Goal: Information Seeking & Learning: Learn about a topic

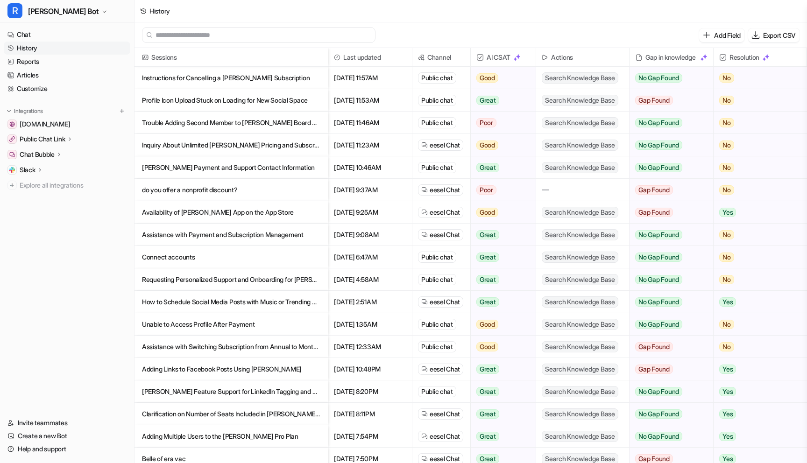
scroll to position [1, 0]
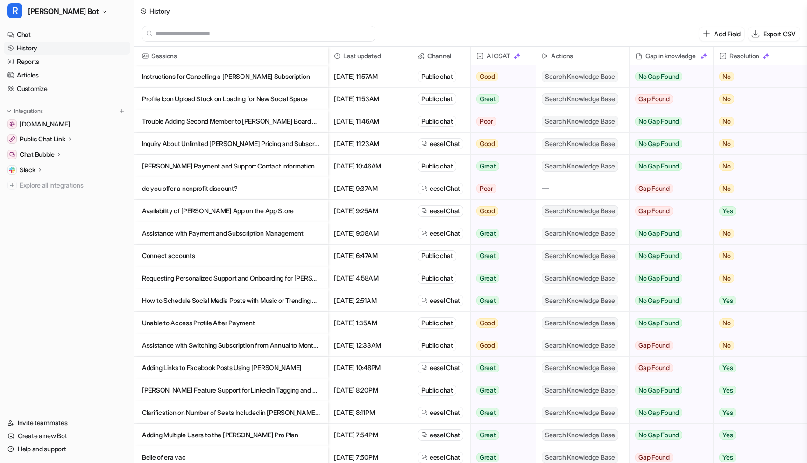
click at [249, 76] on p "Instructions for Cancelling a Rella Subscription" at bounding box center [231, 76] width 178 height 22
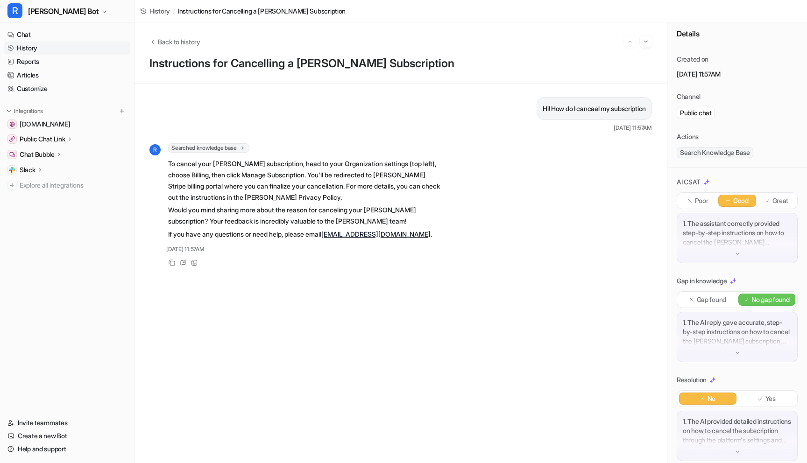
click at [41, 48] on link "History" at bounding box center [67, 48] width 127 height 13
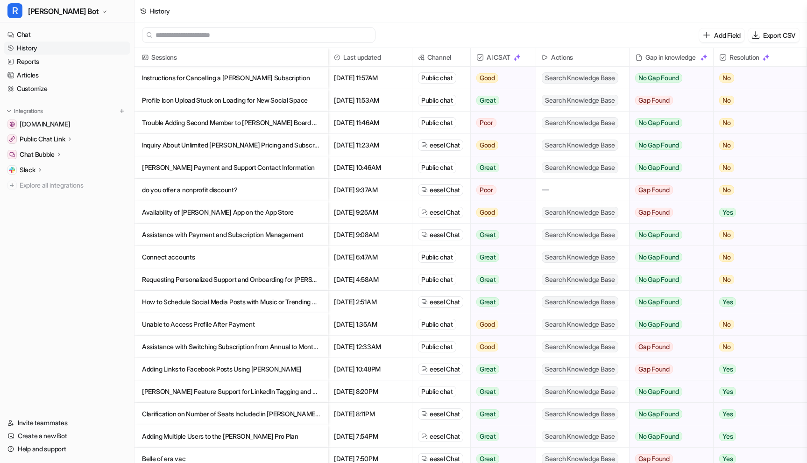
click at [231, 105] on p "Profile Icon Upload Stuck on Loading for New Social Space" at bounding box center [231, 100] width 178 height 22
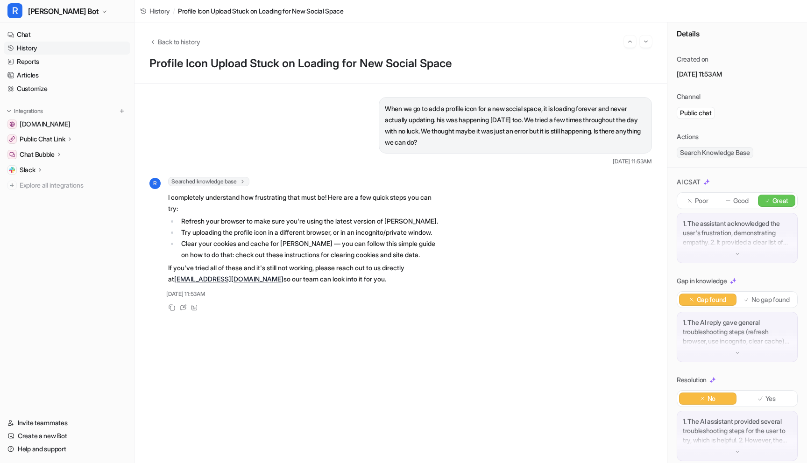
click at [38, 51] on link "History" at bounding box center [67, 48] width 127 height 13
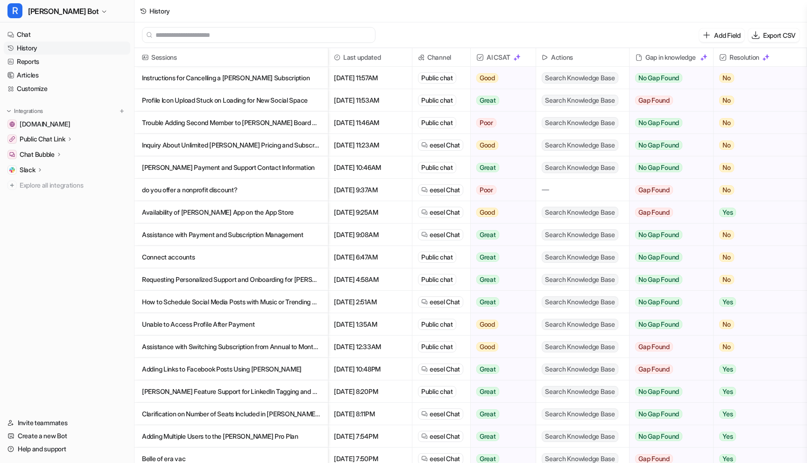
click at [183, 124] on p "Trouble Adding Second Member to Rella Board Despite Available Seats" at bounding box center [231, 123] width 178 height 22
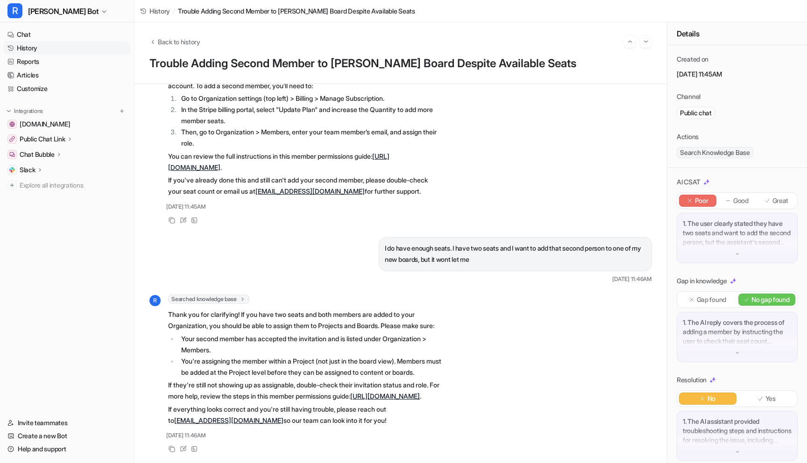
scroll to position [123, 0]
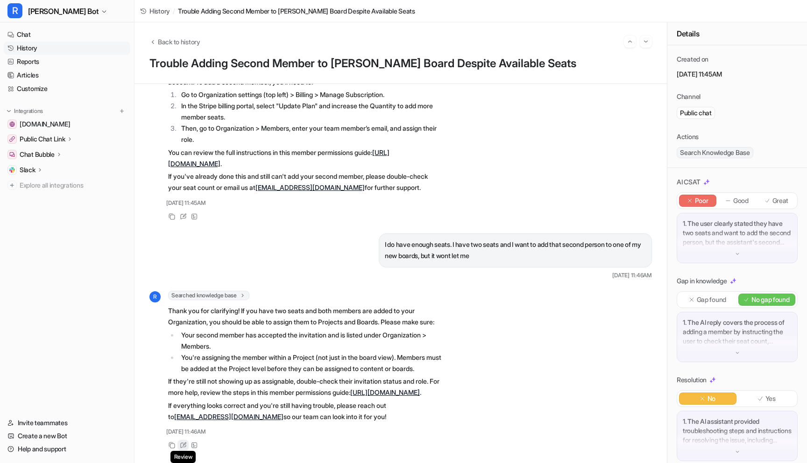
click at [178, 447] on div "Review" at bounding box center [182, 445] width 11 height 11
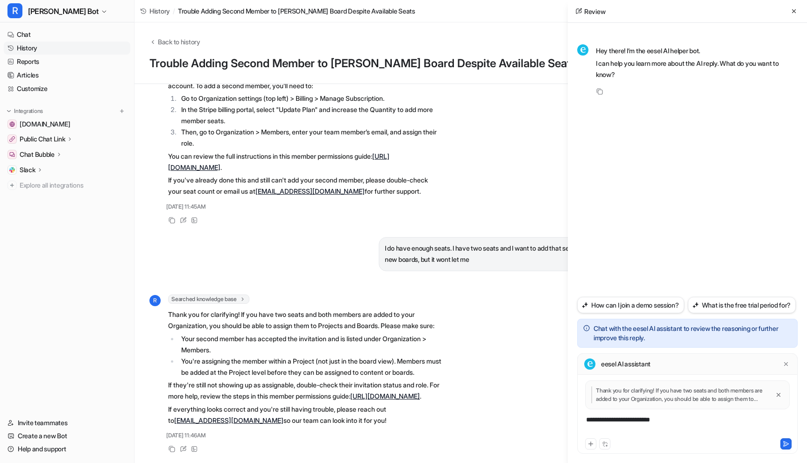
click at [602, 425] on div "**********" at bounding box center [687, 425] width 216 height 21
click at [601, 425] on div "**********" at bounding box center [687, 425] width 216 height 21
click at [588, 419] on div "**********" at bounding box center [687, 425] width 216 height 21
click at [705, 430] on div "**********" at bounding box center [687, 425] width 216 height 21
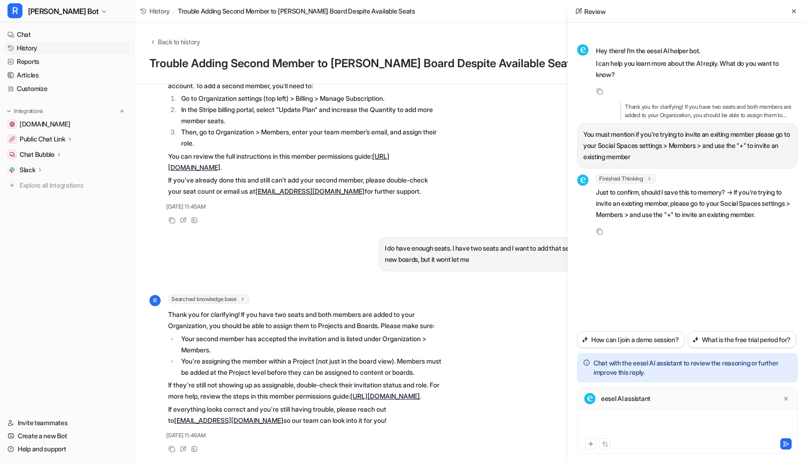
click at [675, 422] on div at bounding box center [687, 425] width 216 height 21
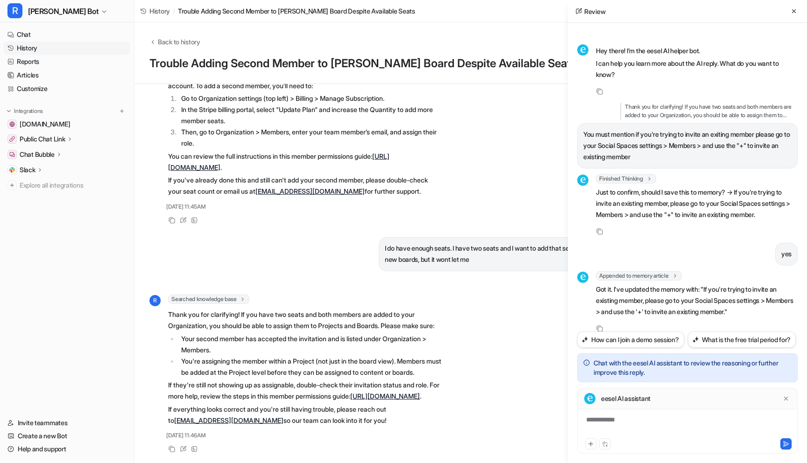
scroll to position [24, 0]
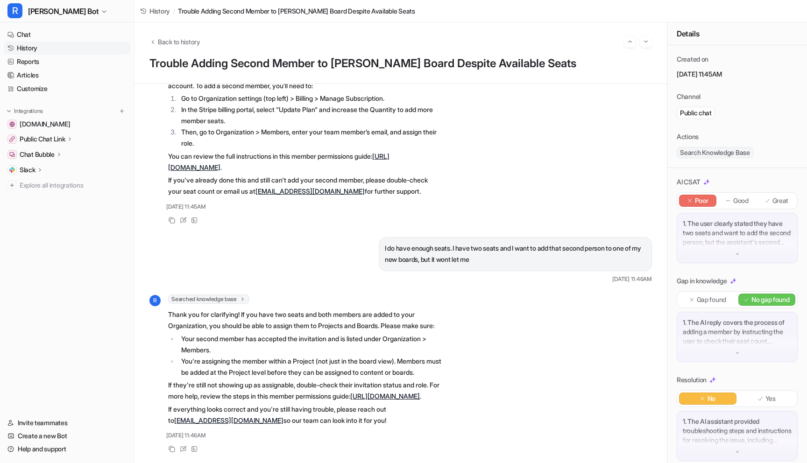
click at [32, 53] on link "History" at bounding box center [67, 48] width 127 height 13
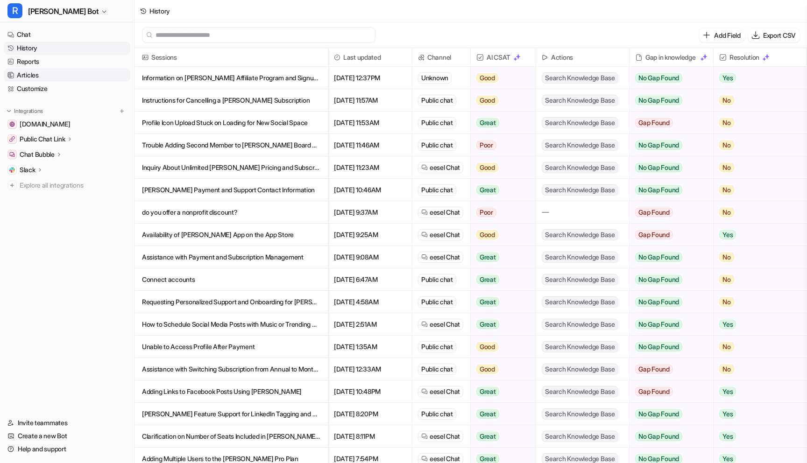
click at [70, 79] on link "Articles" at bounding box center [67, 75] width 127 height 13
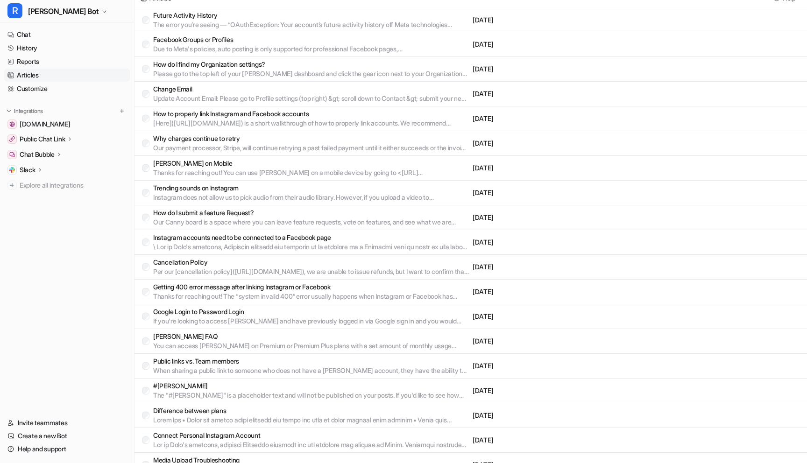
scroll to position [666, 0]
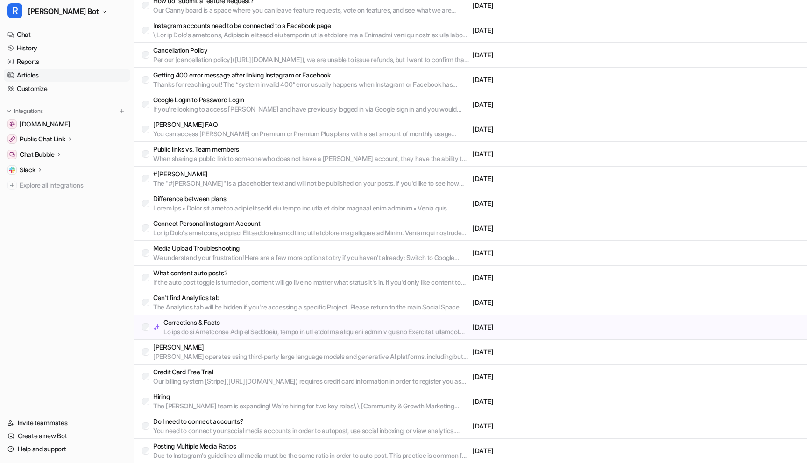
click at [329, 326] on div "Corrections & Facts" at bounding box center [315, 327] width 305 height 19
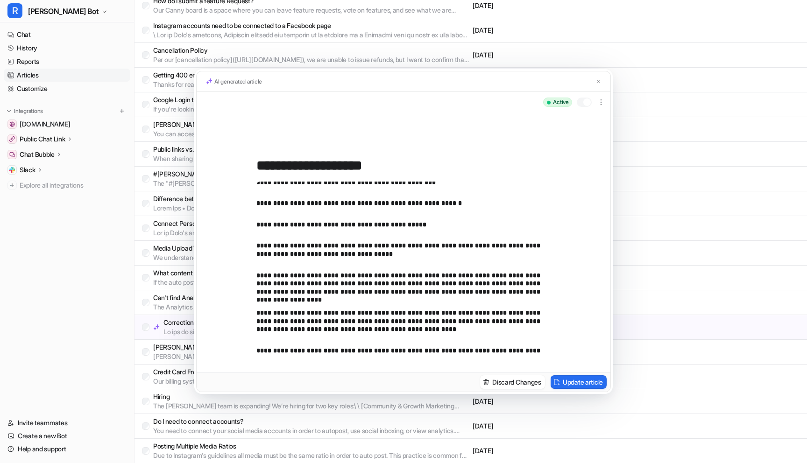
scroll to position [1512, 0]
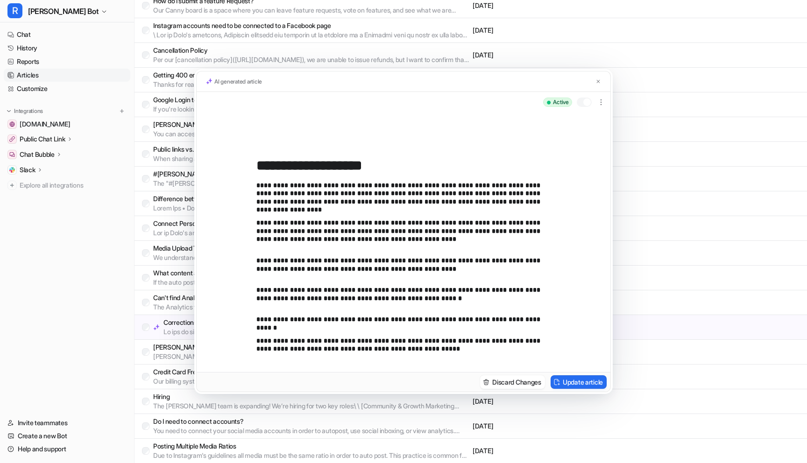
click at [605, 79] on div "AI generated article" at bounding box center [404, 81] width 414 height 21
click at [596, 79] on img at bounding box center [598, 81] width 6 height 6
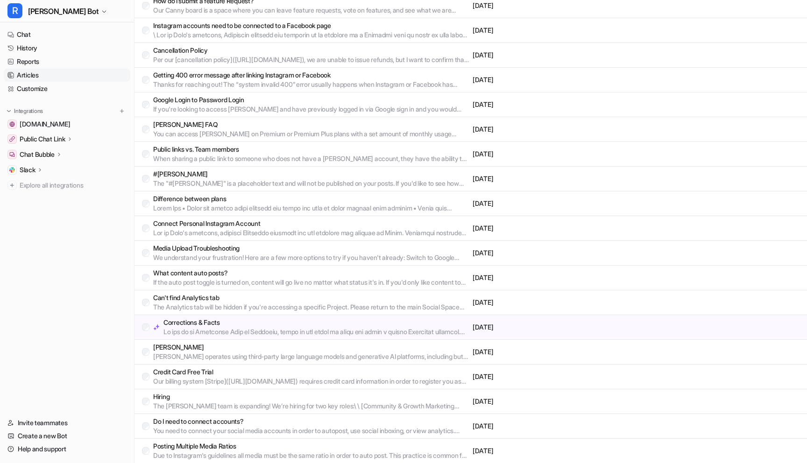
click at [38, 75] on link "Articles" at bounding box center [67, 75] width 127 height 13
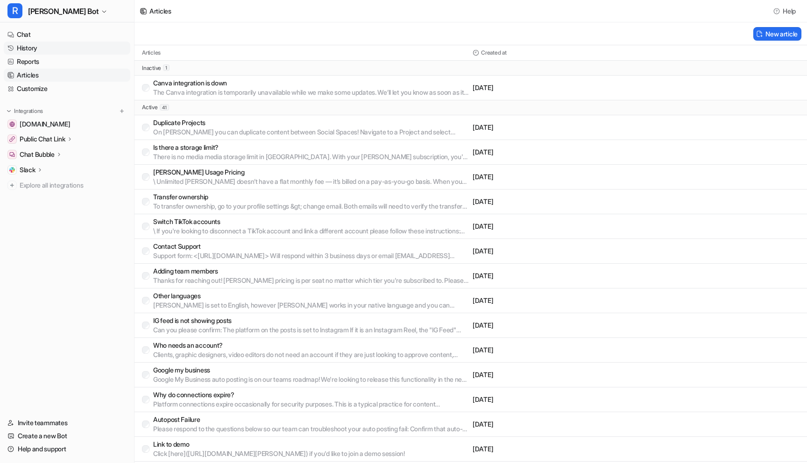
click at [35, 51] on link "History" at bounding box center [67, 48] width 127 height 13
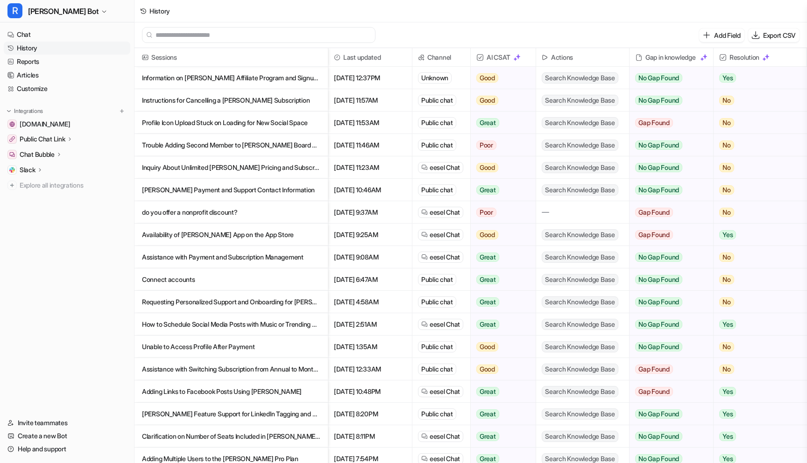
click at [214, 172] on p "Inquiry About Unlimited Ella Usage Pricing and Subscription Details" at bounding box center [231, 167] width 178 height 22
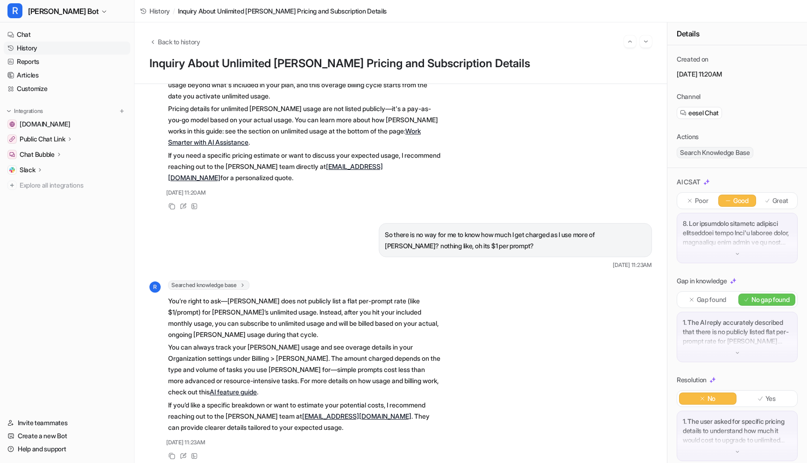
scroll to position [120, 0]
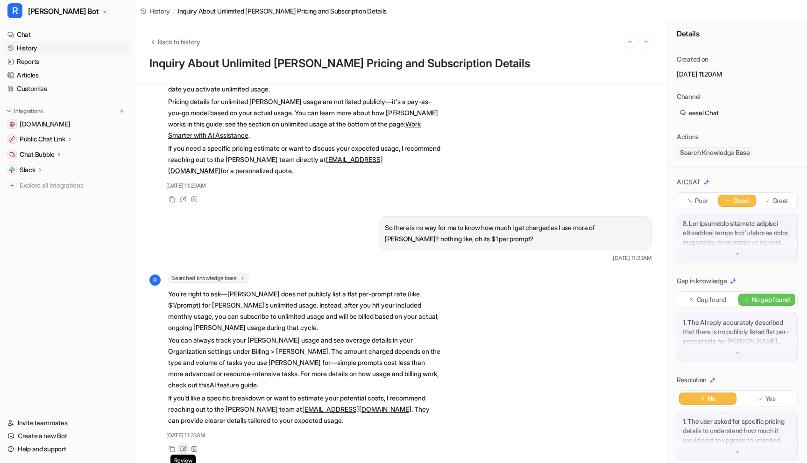
click at [180, 445] on div "Review" at bounding box center [182, 448] width 11 height 11
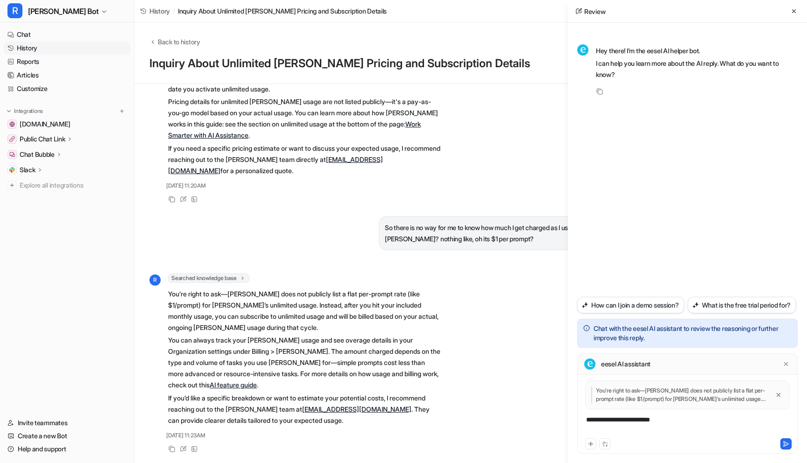
click at [663, 420] on div "**********" at bounding box center [687, 425] width 216 height 21
click at [686, 415] on div "**********" at bounding box center [687, 425] width 216 height 21
click at [742, 423] on div "**********" at bounding box center [687, 425] width 216 height 21
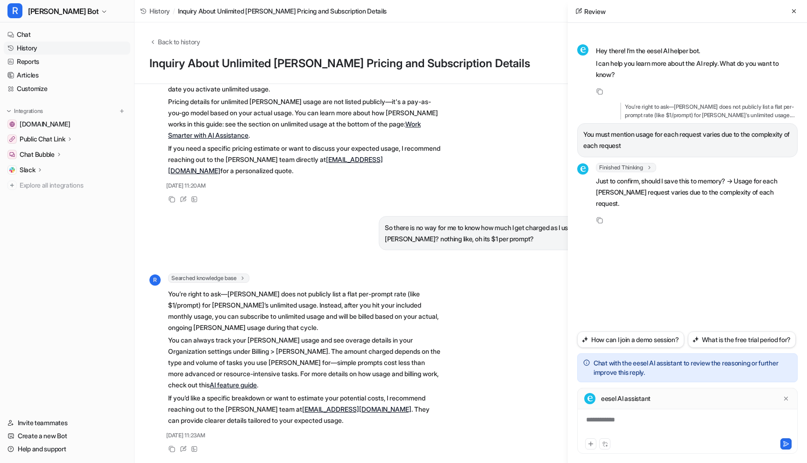
click at [706, 432] on div "**********" at bounding box center [687, 425] width 216 height 21
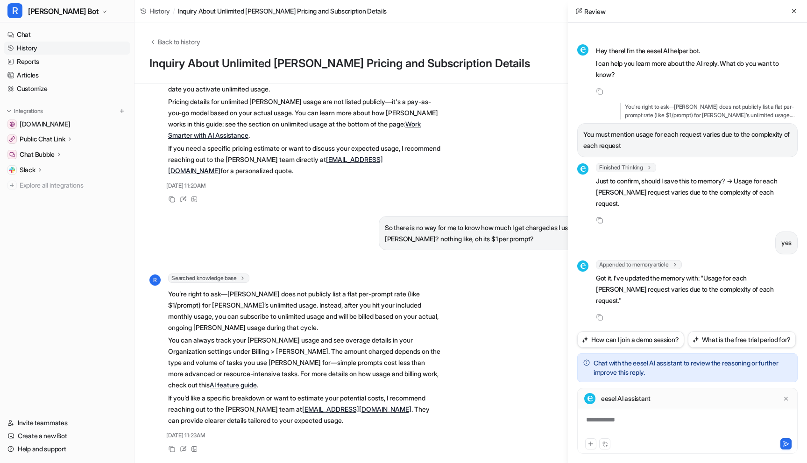
click at [26, 47] on link "History" at bounding box center [67, 48] width 127 height 13
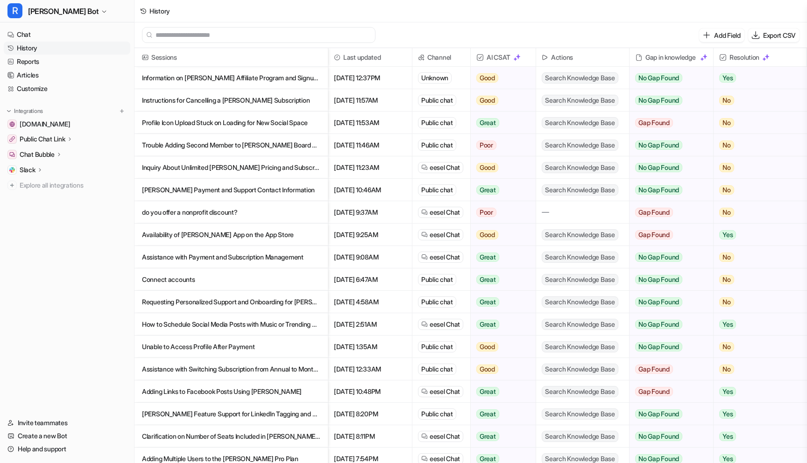
click at [232, 196] on p "Rella Payment and Support Contact Information" at bounding box center [231, 190] width 178 height 22
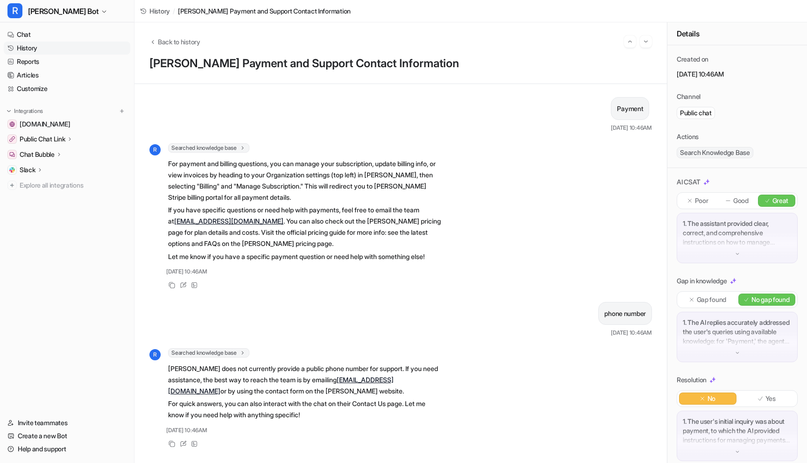
click at [26, 47] on link "History" at bounding box center [67, 48] width 127 height 13
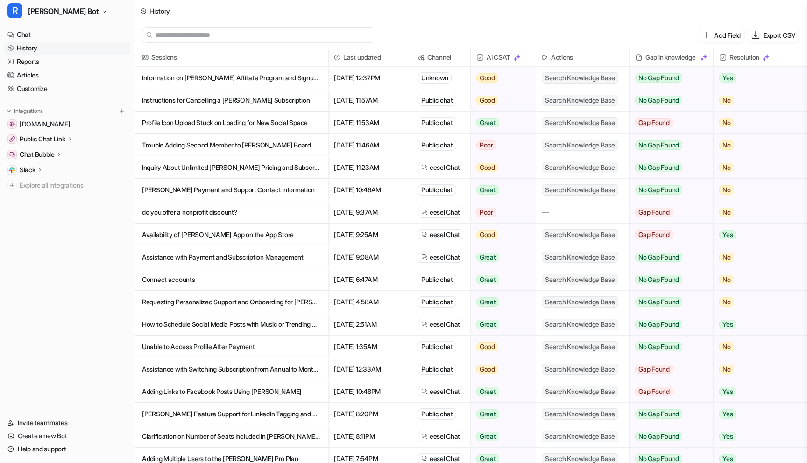
click at [238, 209] on p "do you offer a nonprofit discount?" at bounding box center [231, 212] width 178 height 22
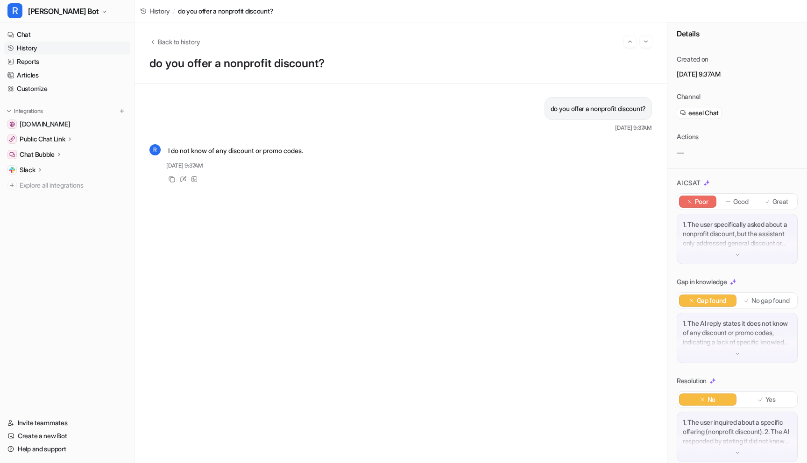
click at [35, 50] on link "History" at bounding box center [67, 48] width 127 height 13
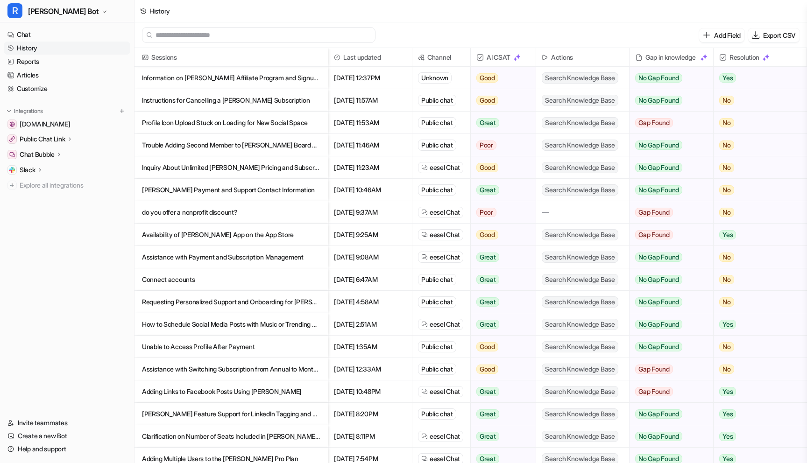
click at [226, 216] on p "do you offer a nonprofit discount?" at bounding box center [231, 212] width 178 height 22
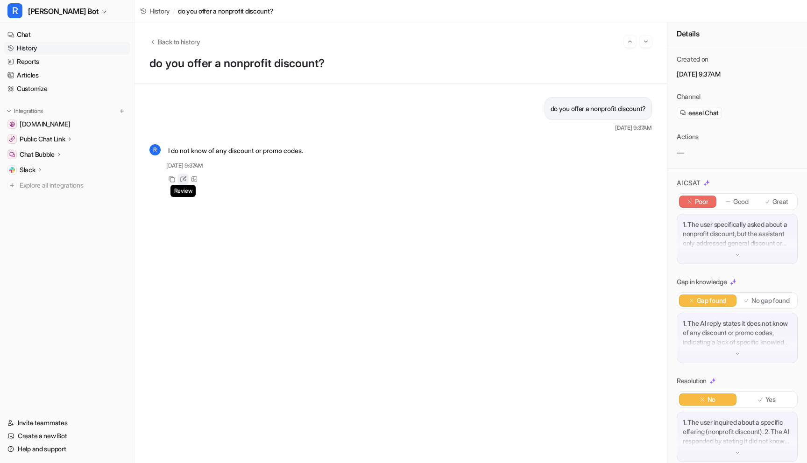
click at [182, 178] on icon at bounding box center [183, 179] width 7 height 7
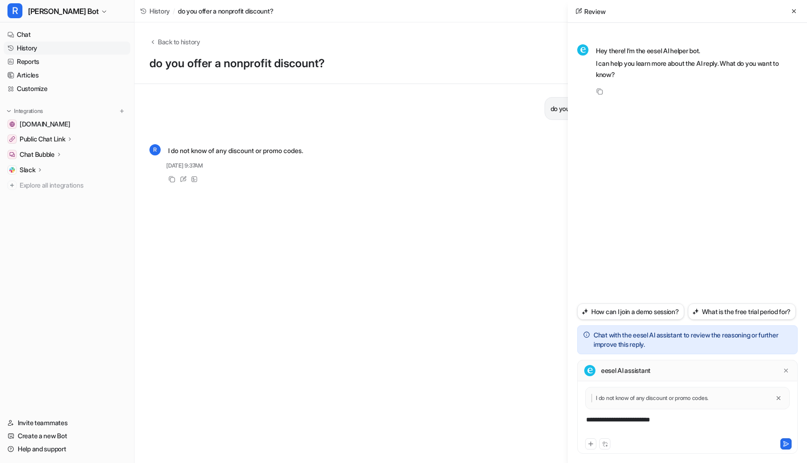
click at [662, 419] on div "**********" at bounding box center [687, 425] width 216 height 21
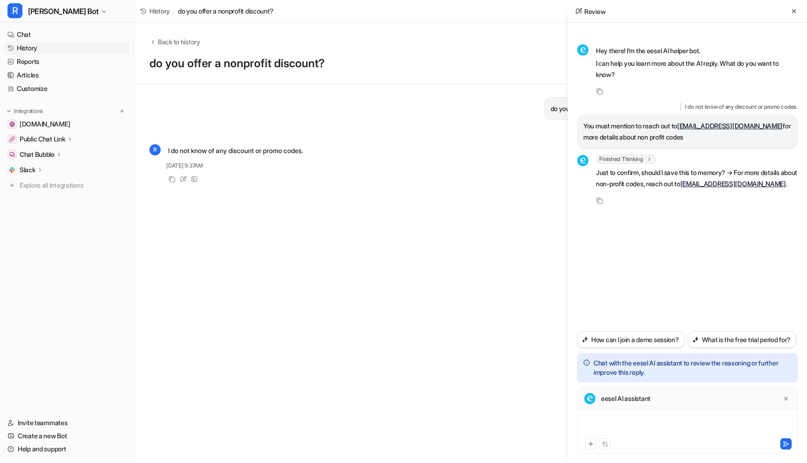
click at [627, 420] on div at bounding box center [687, 425] width 216 height 21
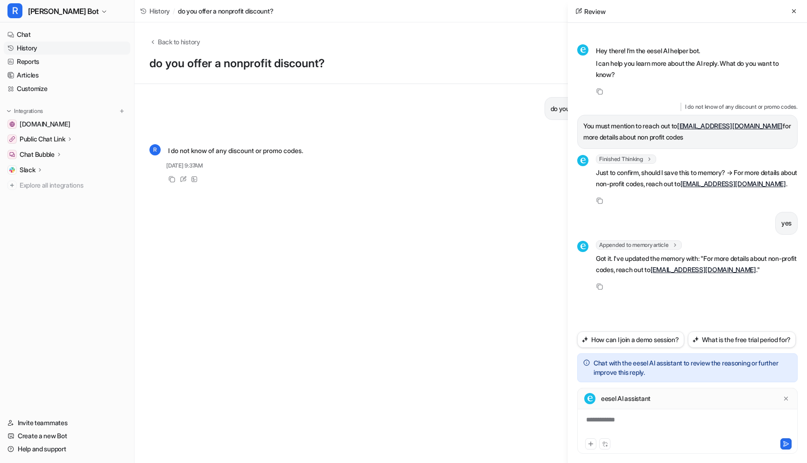
click at [32, 49] on link "History" at bounding box center [67, 48] width 127 height 13
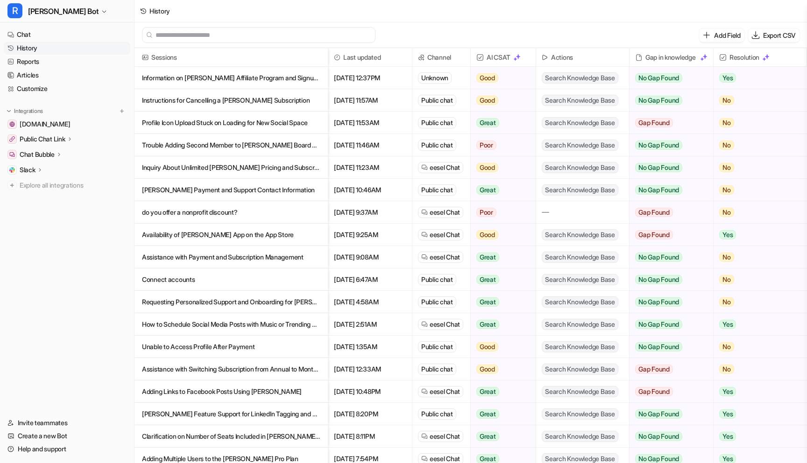
click at [212, 251] on p "Assistance with Payment and Subscription Management" at bounding box center [231, 257] width 178 height 22
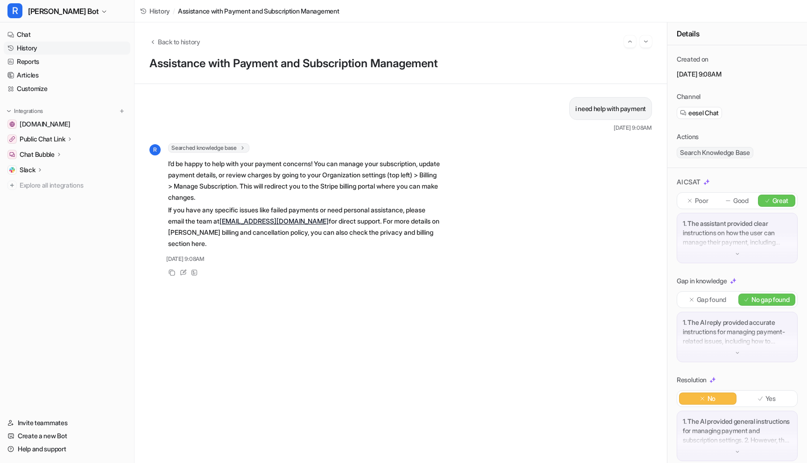
click at [28, 49] on link "History" at bounding box center [67, 48] width 127 height 13
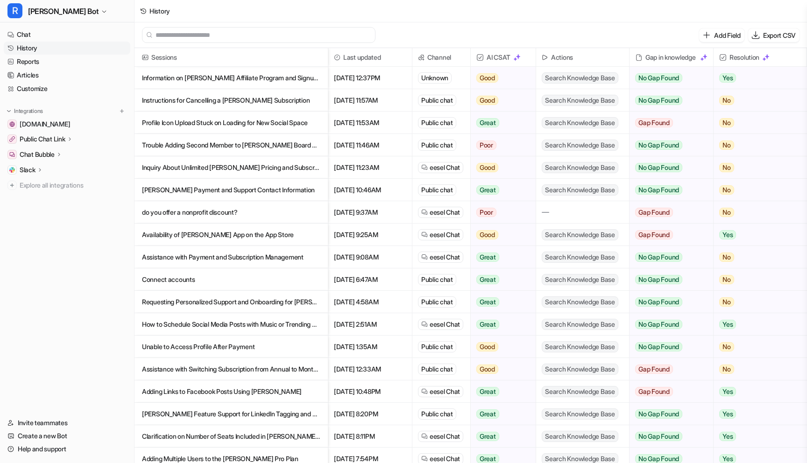
click at [162, 288] on p "Connect accounts" at bounding box center [231, 279] width 178 height 22
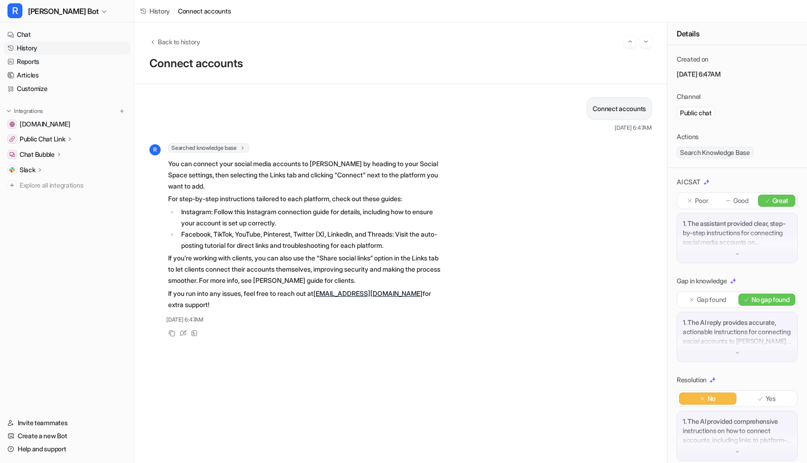
click at [30, 50] on link "History" at bounding box center [67, 48] width 127 height 13
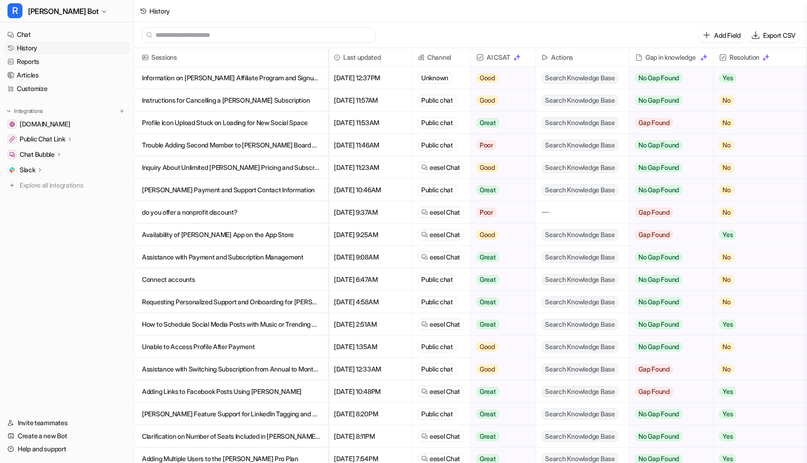
click at [225, 295] on p "Requesting Personalized Support and Onboarding for Rella" at bounding box center [231, 302] width 178 height 22
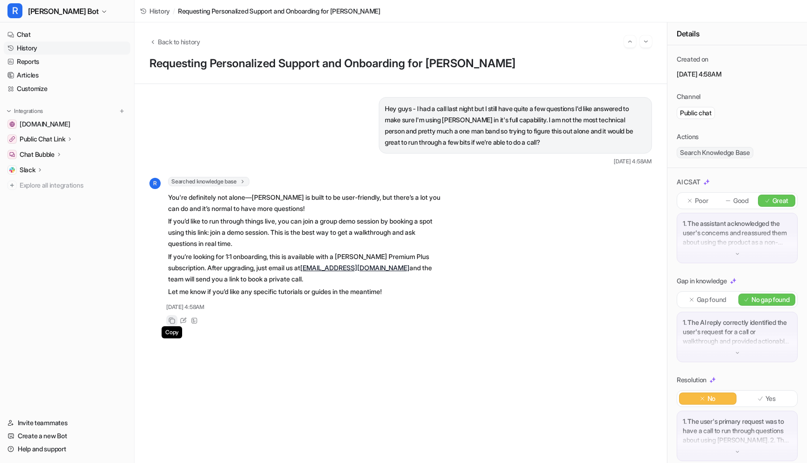
click at [182, 323] on icon at bounding box center [183, 320] width 7 height 7
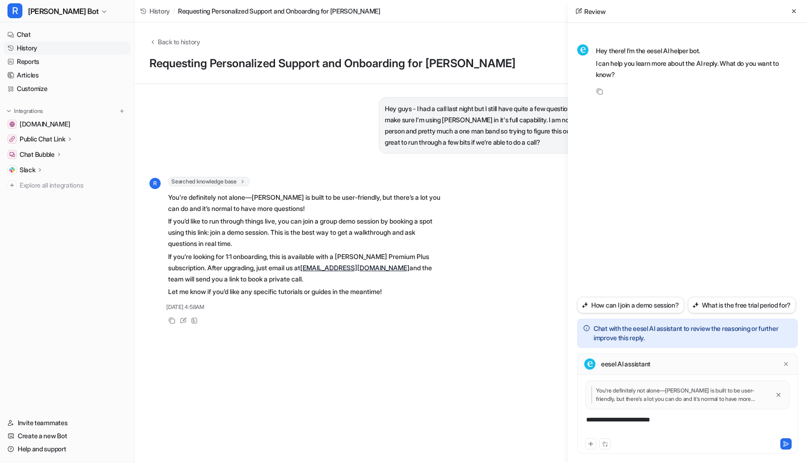
click at [629, 417] on div "**********" at bounding box center [687, 425] width 216 height 21
click at [629, 416] on div "**********" at bounding box center [687, 425] width 216 height 21
drag, startPoint x: 693, startPoint y: 422, endPoint x: 737, endPoint y: 422, distance: 43.9
click at [736, 422] on div "**********" at bounding box center [687, 425] width 216 height 21
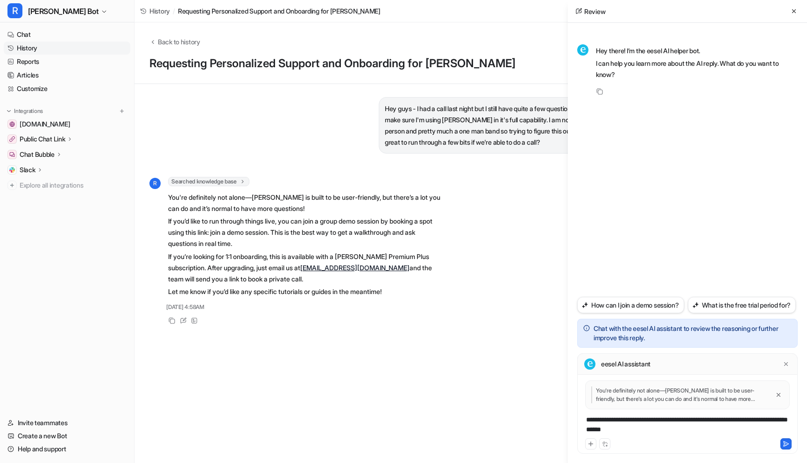
click at [733, 420] on div "**********" at bounding box center [687, 425] width 216 height 21
click at [735, 432] on div "**********" at bounding box center [687, 425] width 216 height 21
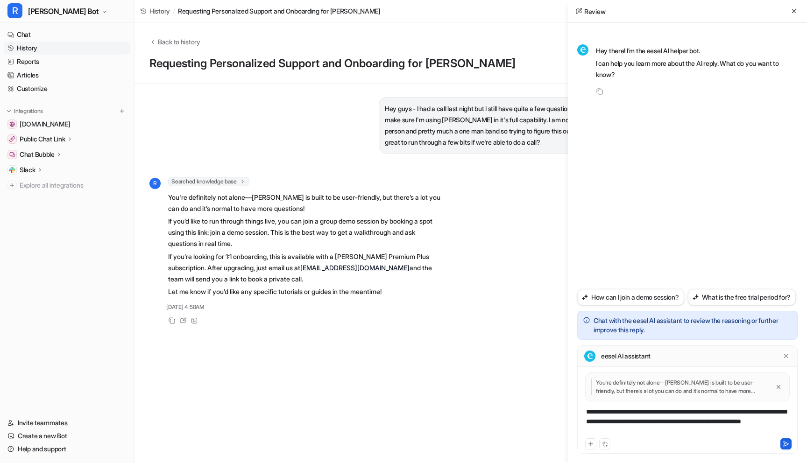
click at [787, 446] on icon at bounding box center [785, 444] width 7 height 7
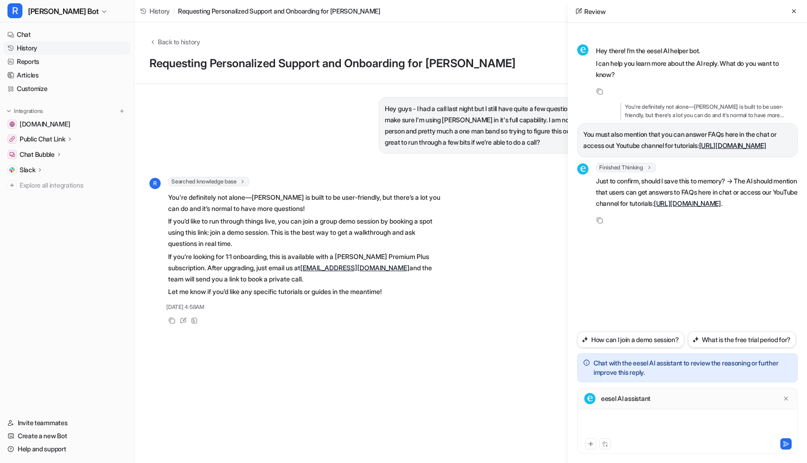
click at [626, 420] on div at bounding box center [687, 425] width 216 height 21
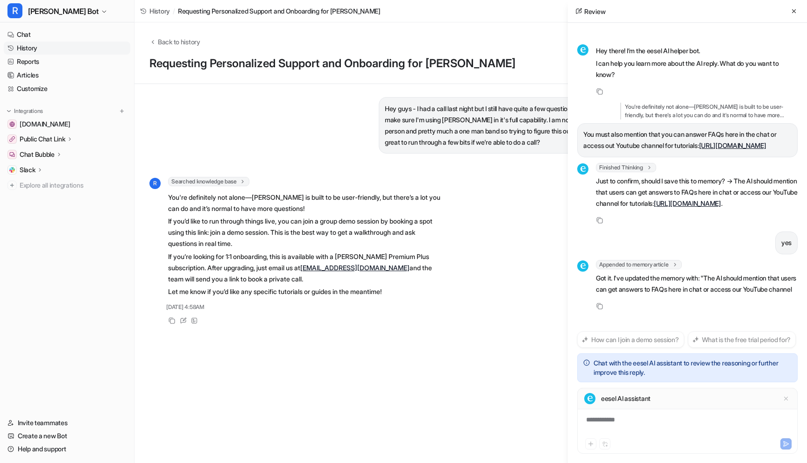
scroll to position [46, 0]
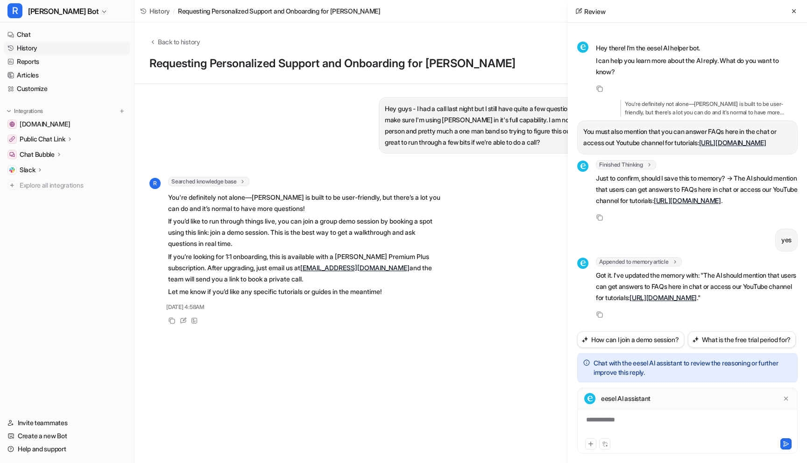
click at [33, 50] on link "History" at bounding box center [67, 48] width 127 height 13
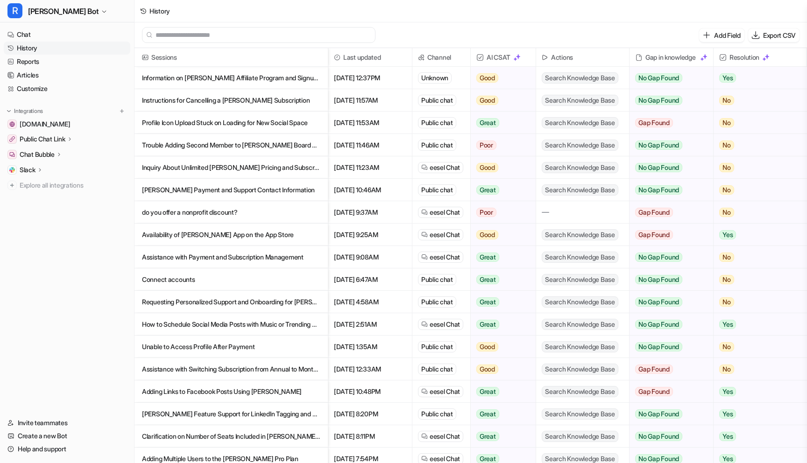
click at [229, 329] on p "How to Schedule Social Media Posts with Music or Trending Audio" at bounding box center [231, 324] width 178 height 22
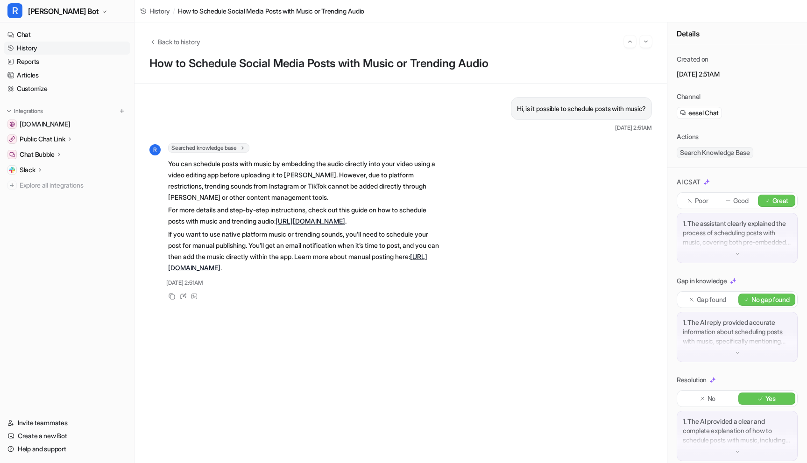
click at [37, 49] on link "History" at bounding box center [67, 48] width 127 height 13
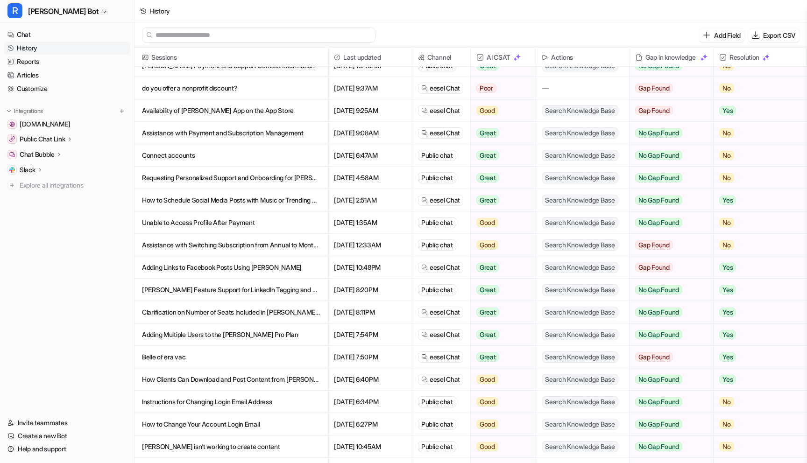
scroll to position [127, 0]
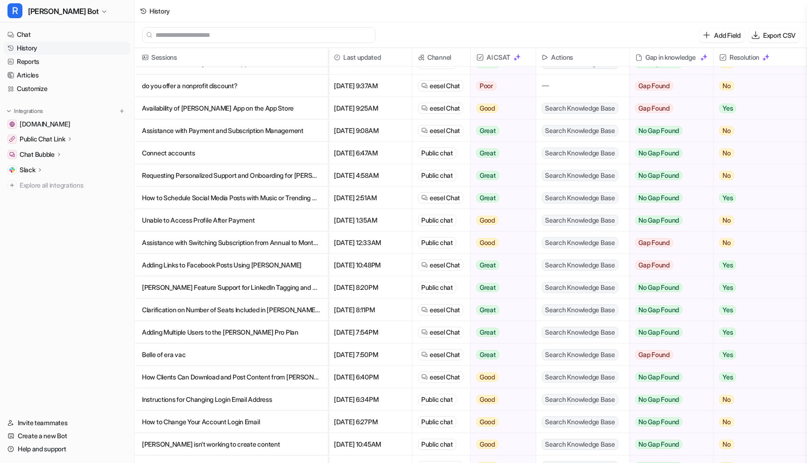
click at [216, 221] on p "Unable to Access Profile After Payment" at bounding box center [231, 220] width 178 height 22
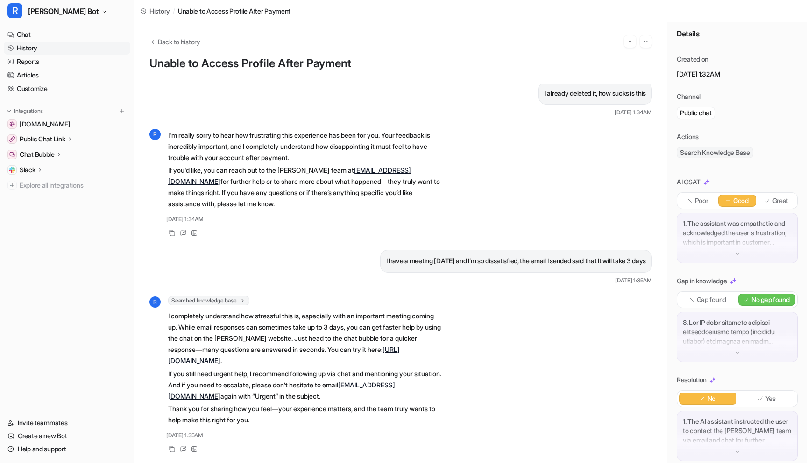
scroll to position [208, 0]
click at [28, 48] on link "History" at bounding box center [67, 48] width 127 height 13
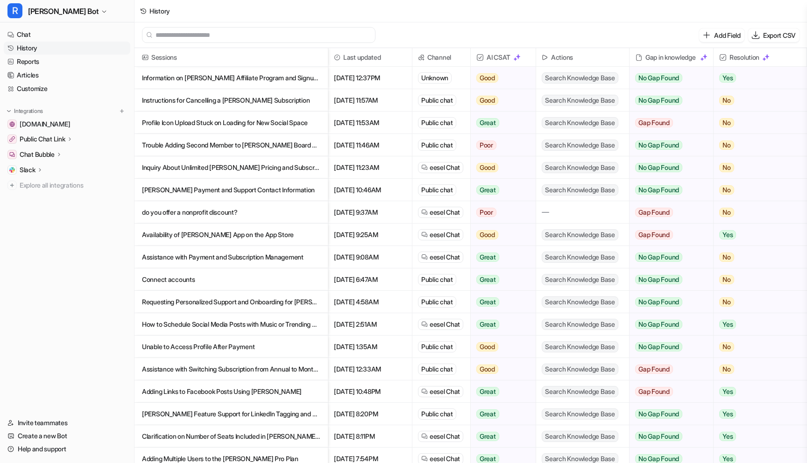
click at [224, 370] on p "Assistance with Switching Subscription from Annual to Monthly Billing" at bounding box center [231, 369] width 178 height 22
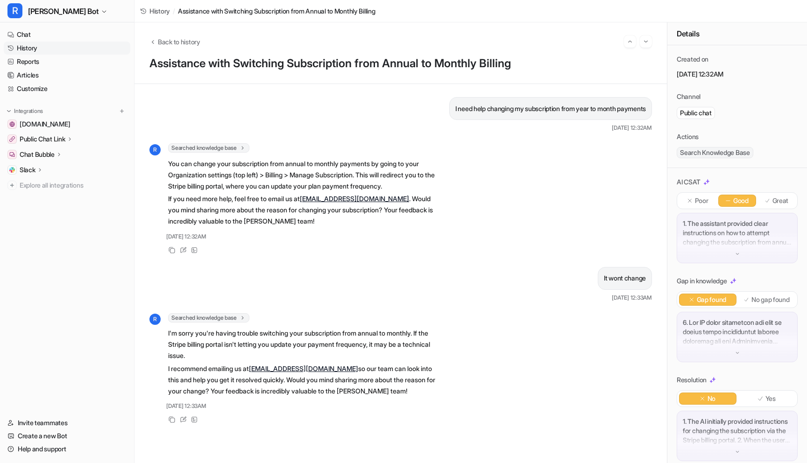
click at [26, 48] on link "History" at bounding box center [67, 48] width 127 height 13
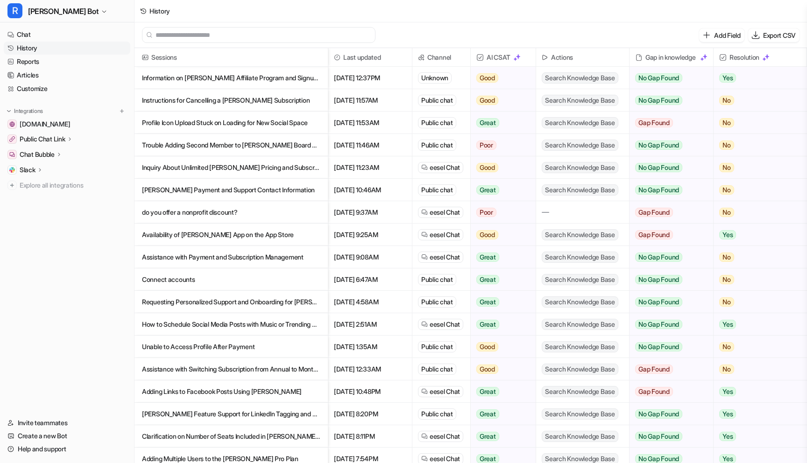
click at [238, 371] on p "Assistance with Switching Subscription from Annual to Monthly Billing" at bounding box center [231, 369] width 178 height 22
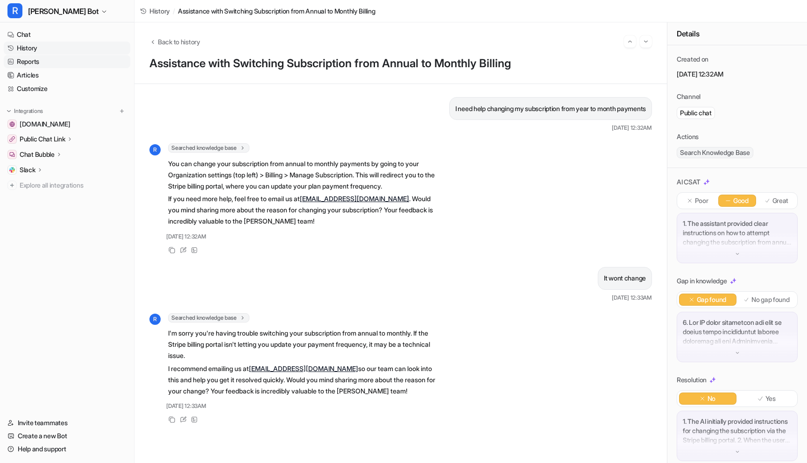
click at [34, 49] on link "History" at bounding box center [67, 48] width 127 height 13
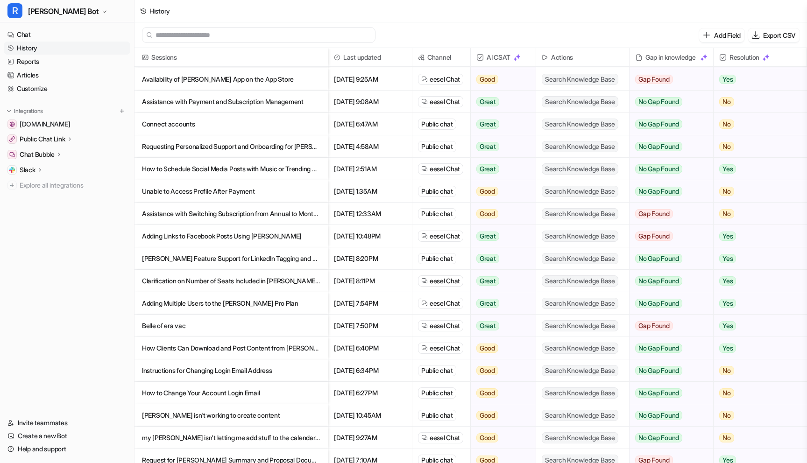
scroll to position [160, 0]
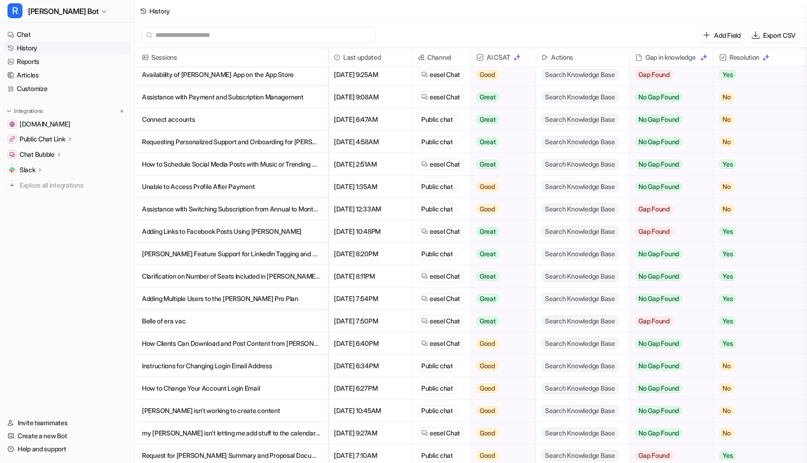
click at [243, 230] on p "Adding Links to Facebook Posts Using Rella" at bounding box center [231, 231] width 178 height 22
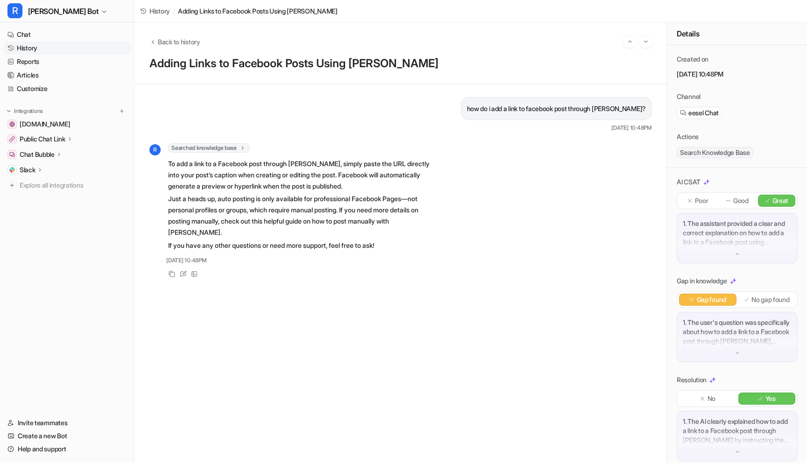
click at [30, 49] on link "History" at bounding box center [67, 48] width 127 height 13
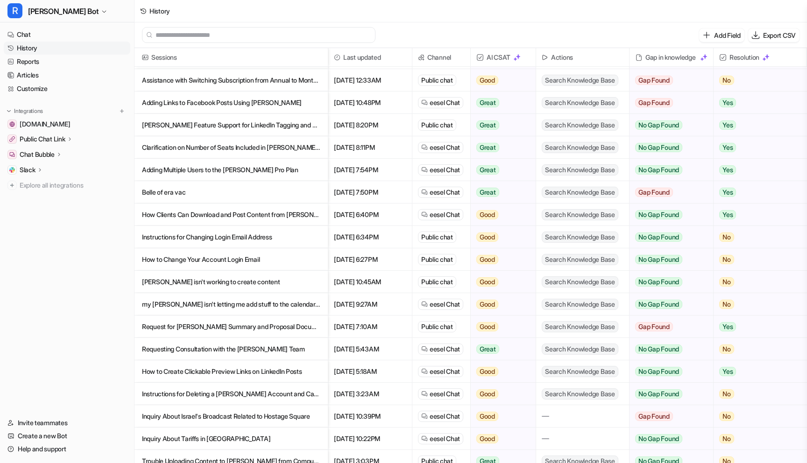
scroll to position [297, 0]
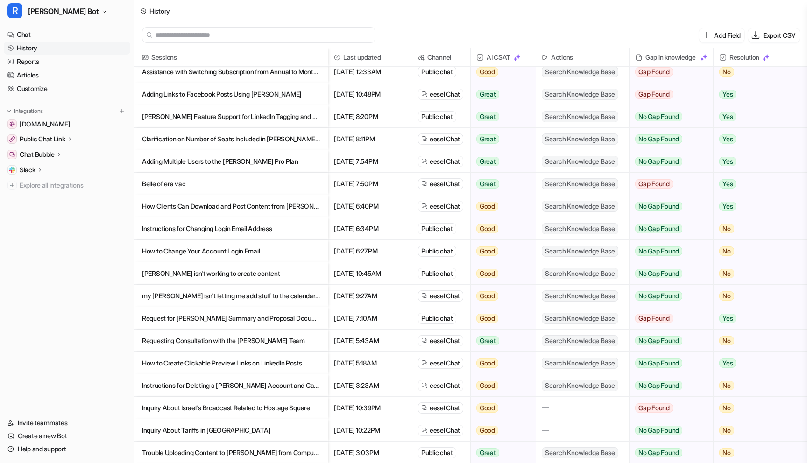
click at [264, 114] on p "Rella Feature Support for LinkedIn Tagging and Personal Account Scheduling" at bounding box center [231, 116] width 178 height 22
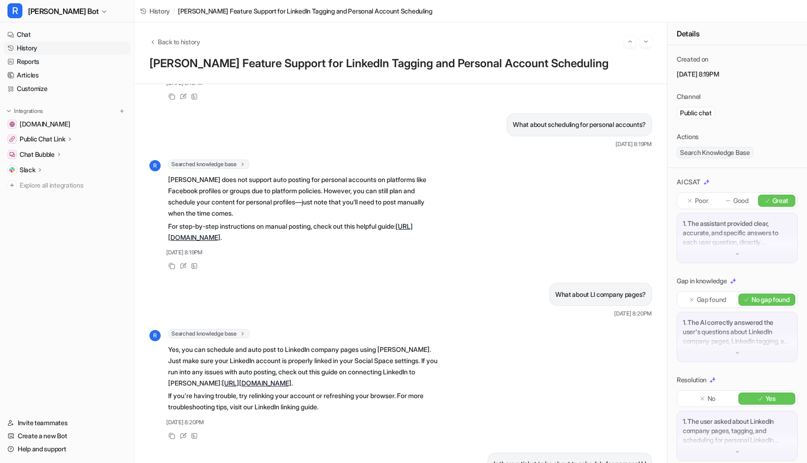
scroll to position [274, 0]
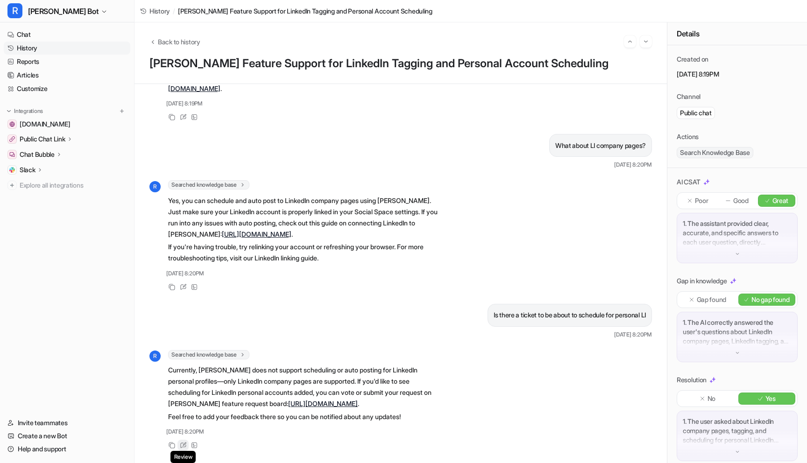
click at [180, 449] on icon at bounding box center [183, 445] width 7 height 7
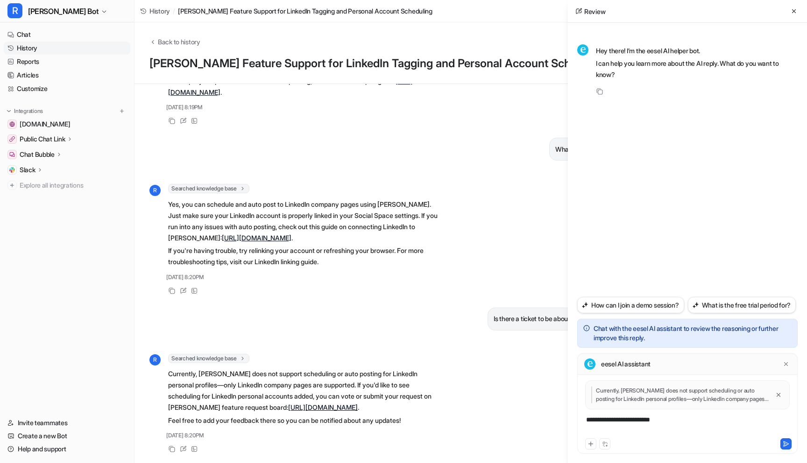
click at [621, 419] on div "**********" at bounding box center [687, 425] width 216 height 21
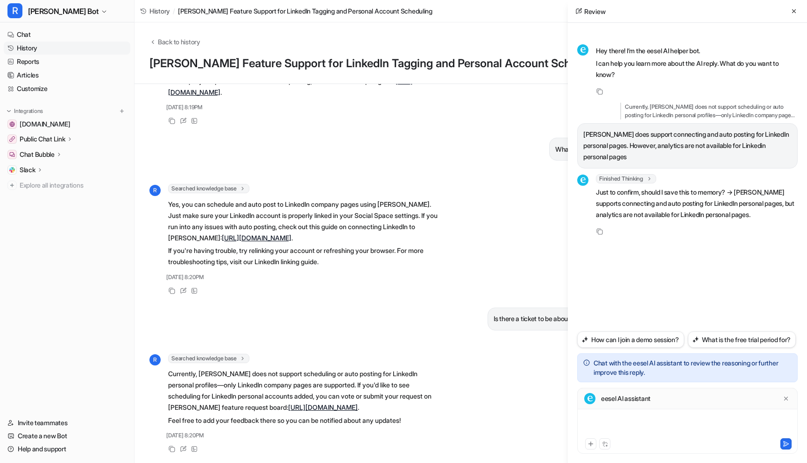
click at [647, 422] on div at bounding box center [687, 425] width 216 height 21
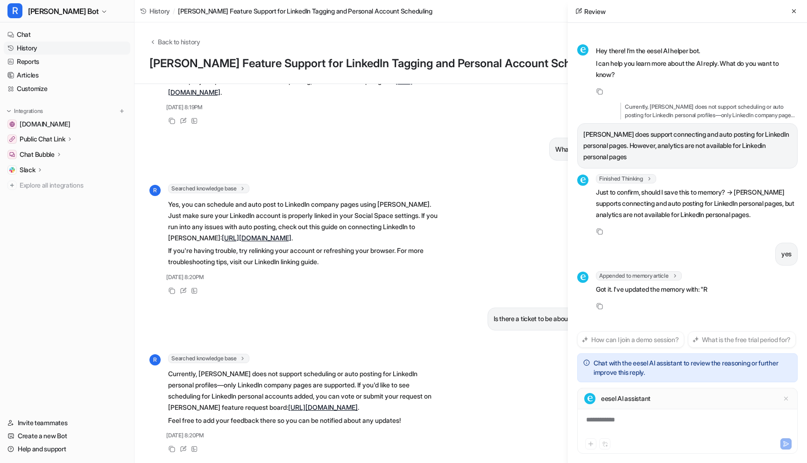
scroll to position [24, 0]
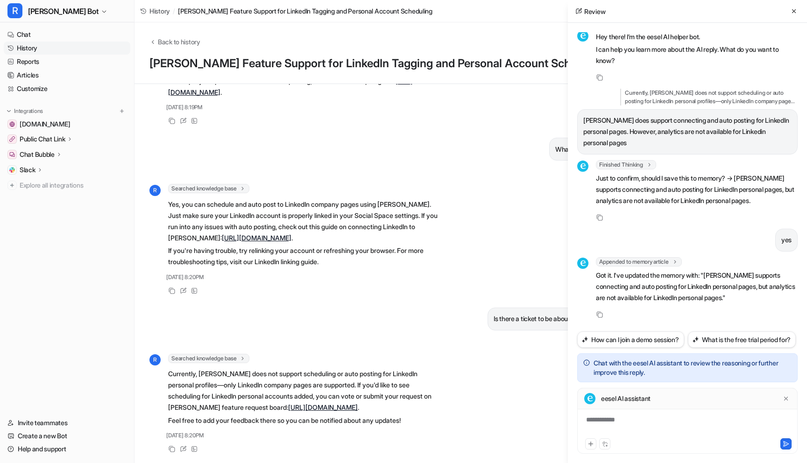
click at [32, 49] on link "History" at bounding box center [67, 48] width 127 height 13
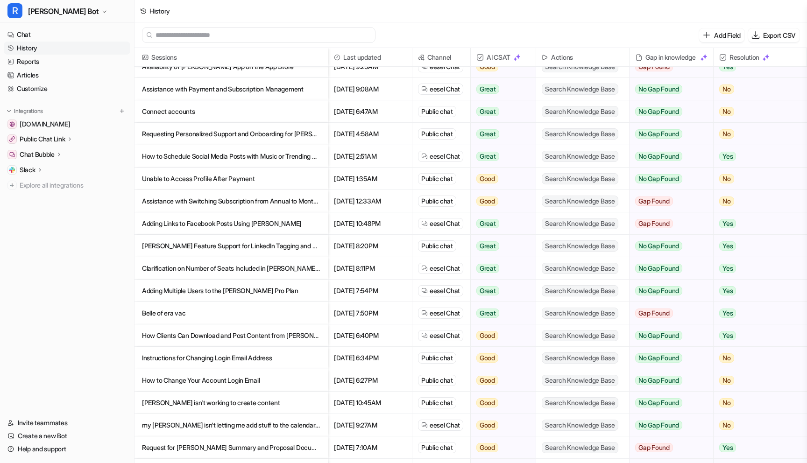
scroll to position [169, 0]
click at [269, 272] on p "Clarification on Number of Seats Included in Rella Subscription Plan" at bounding box center [231, 267] width 178 height 22
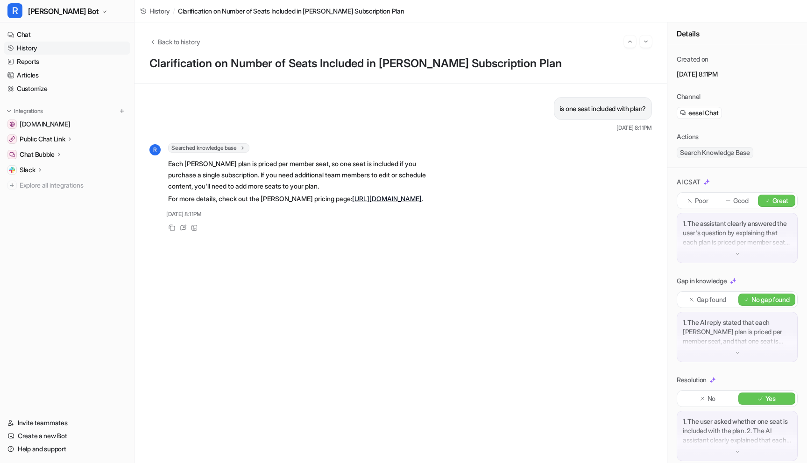
click at [33, 49] on link "History" at bounding box center [67, 48] width 127 height 13
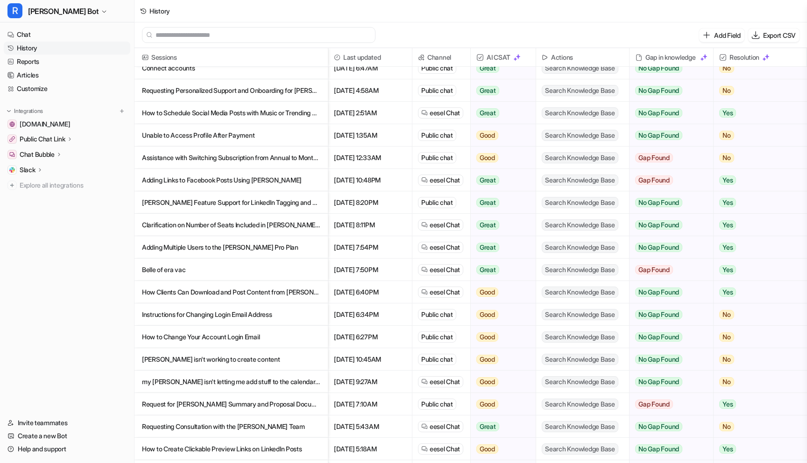
scroll to position [214, 0]
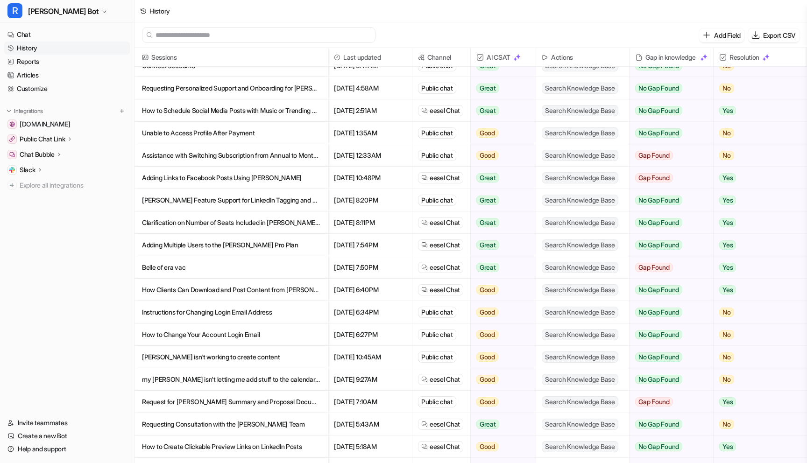
click at [222, 247] on p "Adding Multiple Users to the Rella Pro Plan" at bounding box center [231, 245] width 178 height 22
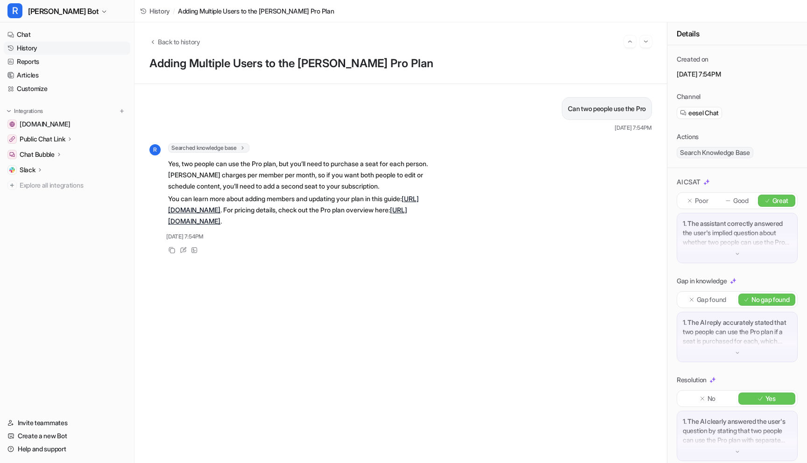
click at [28, 48] on link "History" at bounding box center [67, 48] width 127 height 13
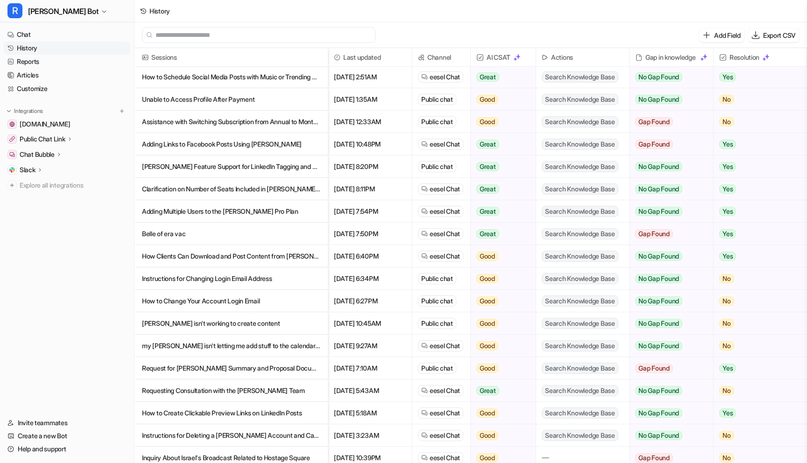
scroll to position [248, 0]
click at [170, 237] on p "Belle of era vac" at bounding box center [231, 233] width 178 height 22
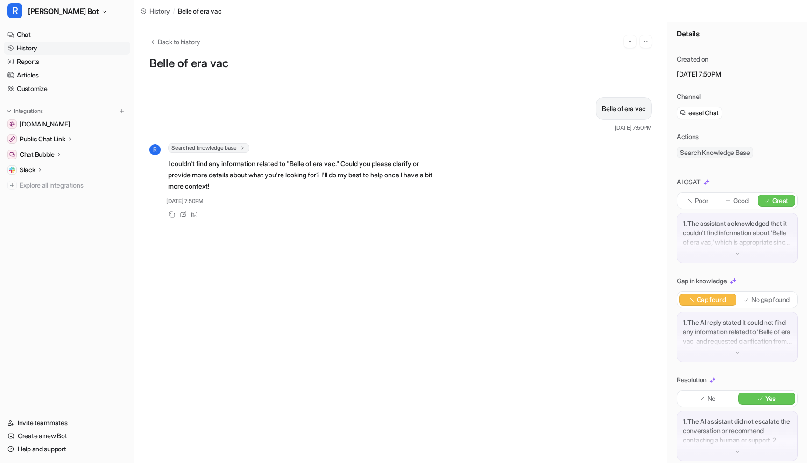
click at [32, 49] on link "History" at bounding box center [67, 48] width 127 height 13
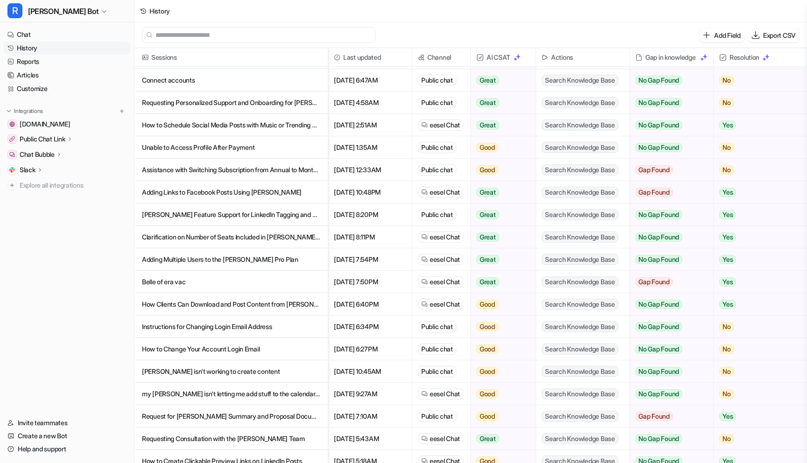
scroll to position [201, 0]
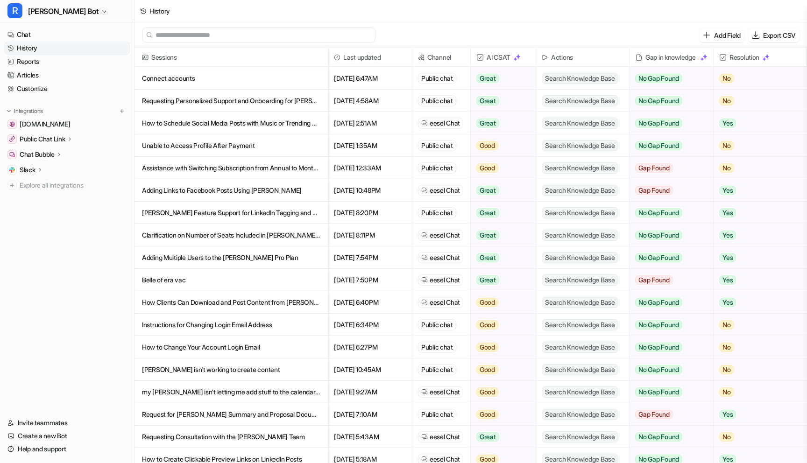
click at [191, 305] on p "How Clients Can Download and Post Content from [PERSON_NAME]" at bounding box center [231, 302] width 178 height 22
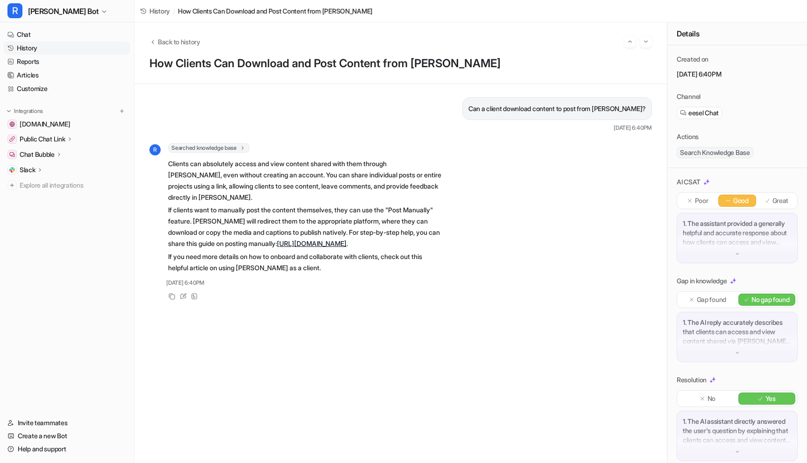
click at [32, 49] on link "History" at bounding box center [67, 48] width 127 height 13
